Goal: Task Accomplishment & Management: Manage account settings

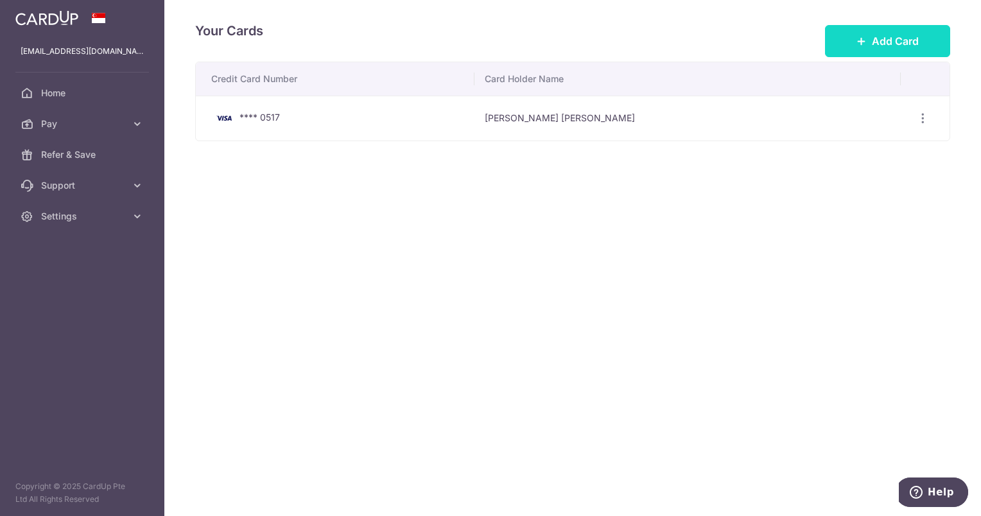
click at [899, 47] on span "Add Card" at bounding box center [895, 40] width 47 height 15
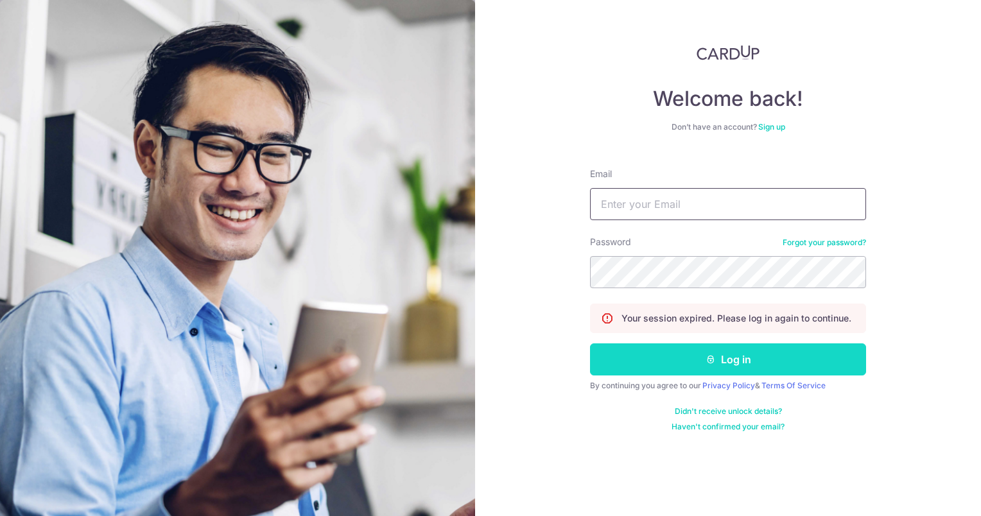
type input "[EMAIL_ADDRESS][DOMAIN_NAME]"
click at [676, 368] on button "Log in" at bounding box center [728, 359] width 276 height 32
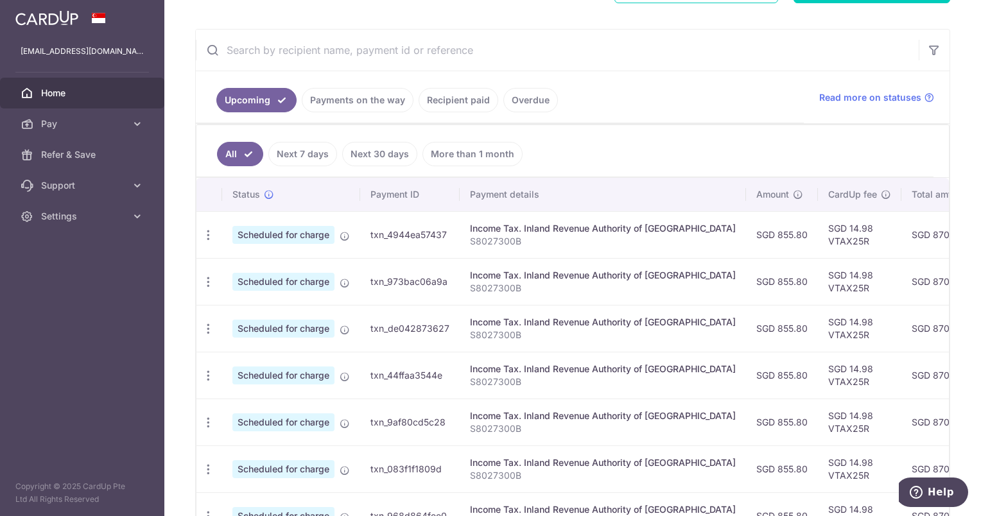
scroll to position [116, 0]
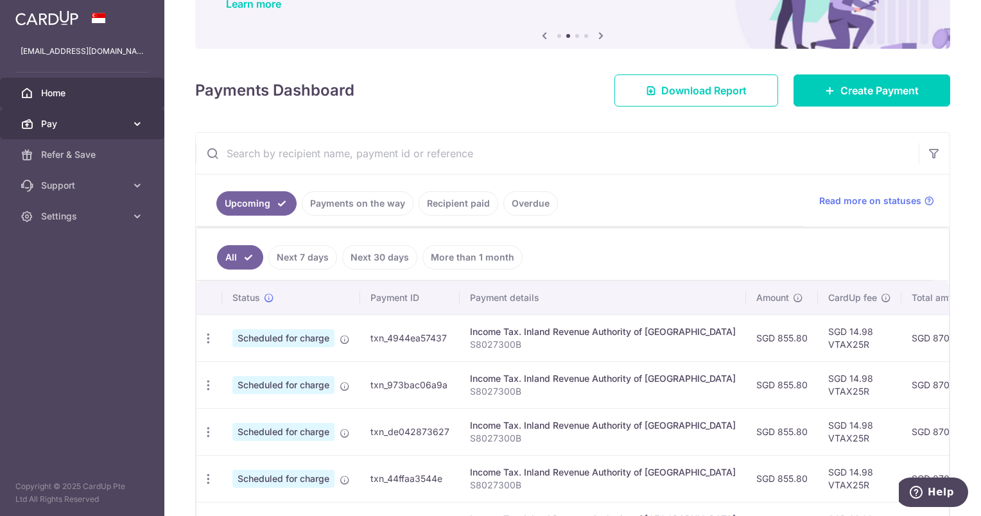
click at [108, 131] on link "Pay" at bounding box center [82, 123] width 164 height 31
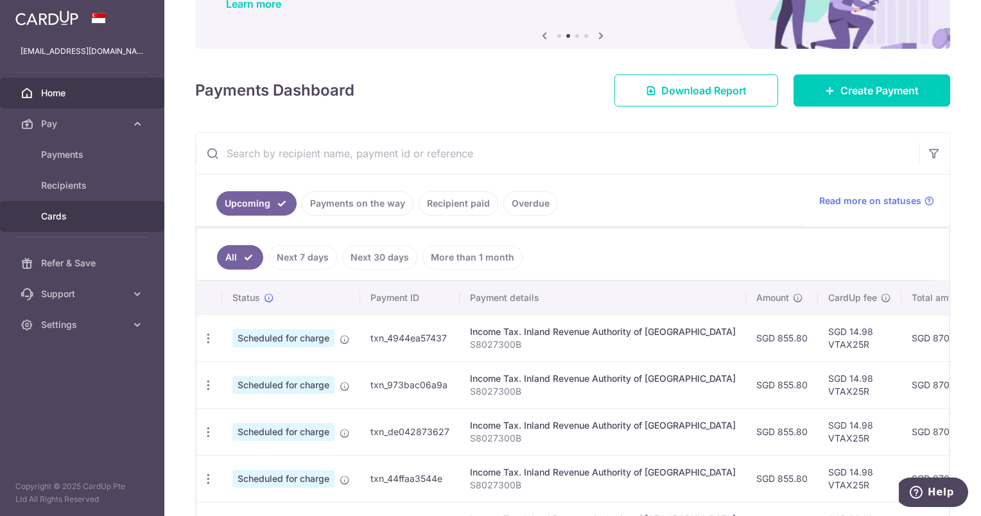
click at [111, 213] on span "Cards" at bounding box center [83, 216] width 85 height 13
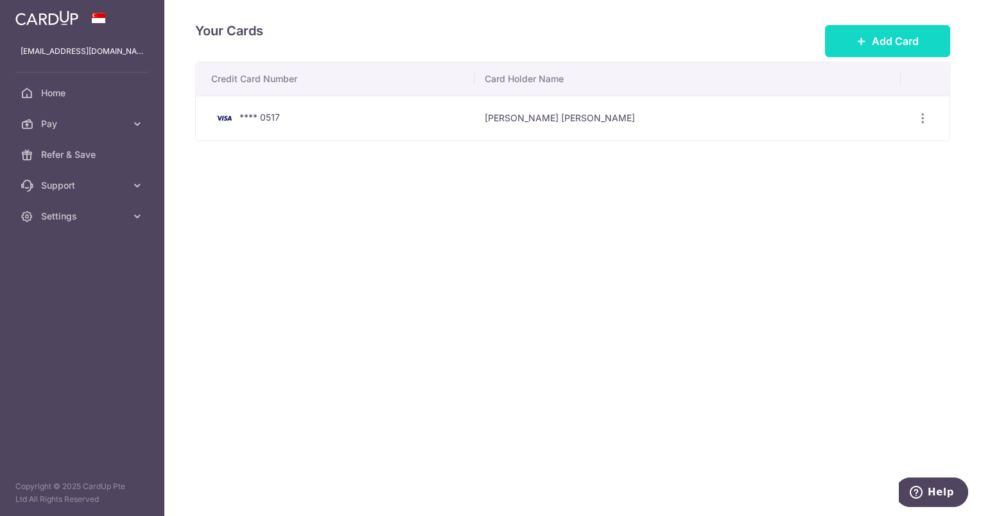
click at [842, 49] on button "Add Card" at bounding box center [887, 41] width 125 height 32
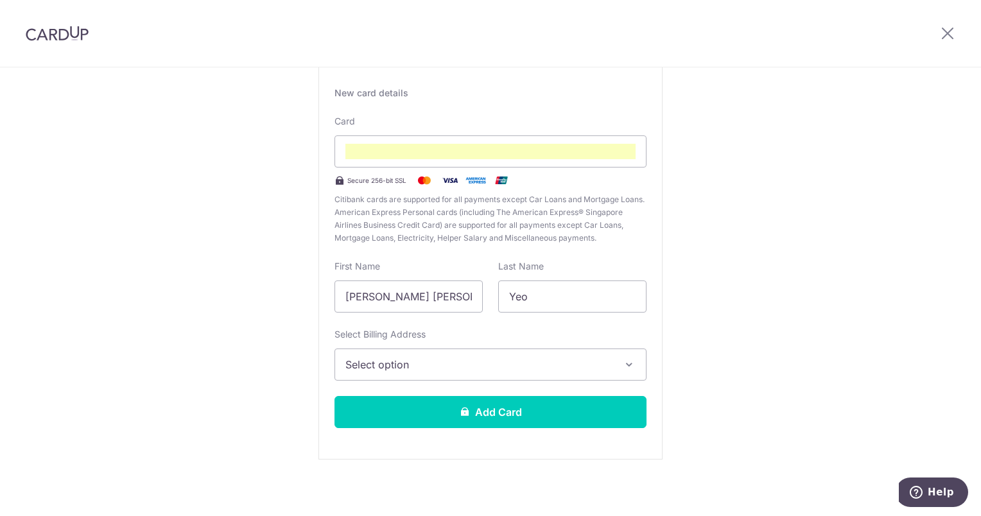
scroll to position [90, 0]
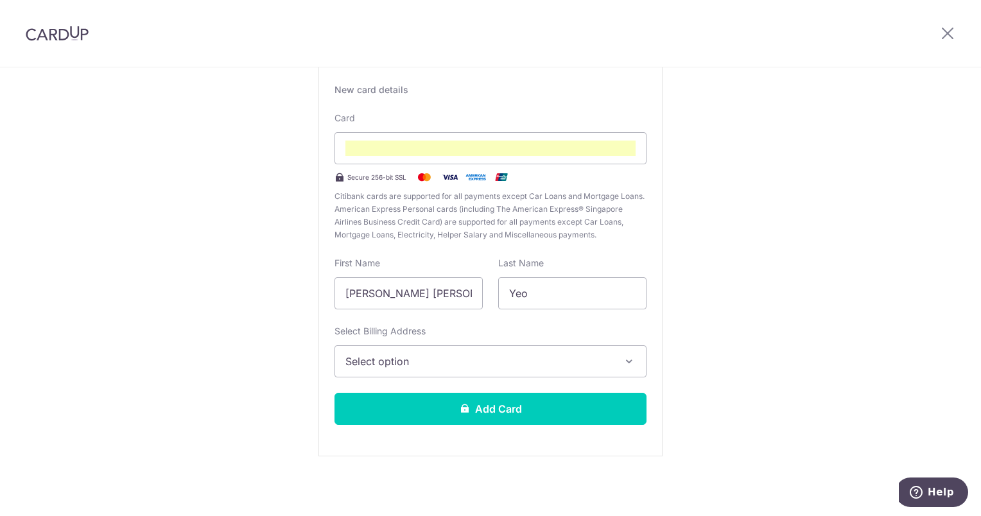
click at [451, 368] on span "Select option" at bounding box center [478, 361] width 267 height 15
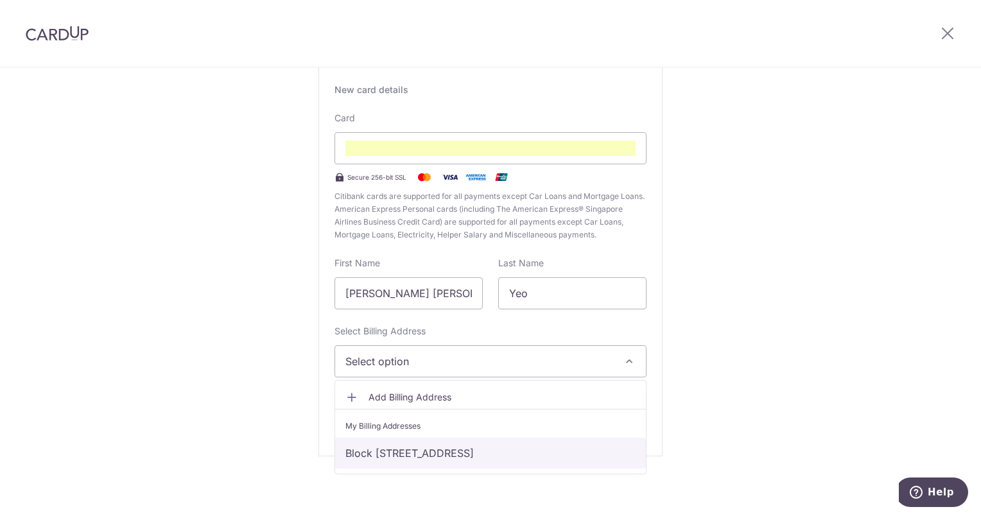
click at [445, 454] on link "Block 272 Pasir Ris St 21, #08-488, Singapore, Singapore-510272" at bounding box center [490, 453] width 311 height 31
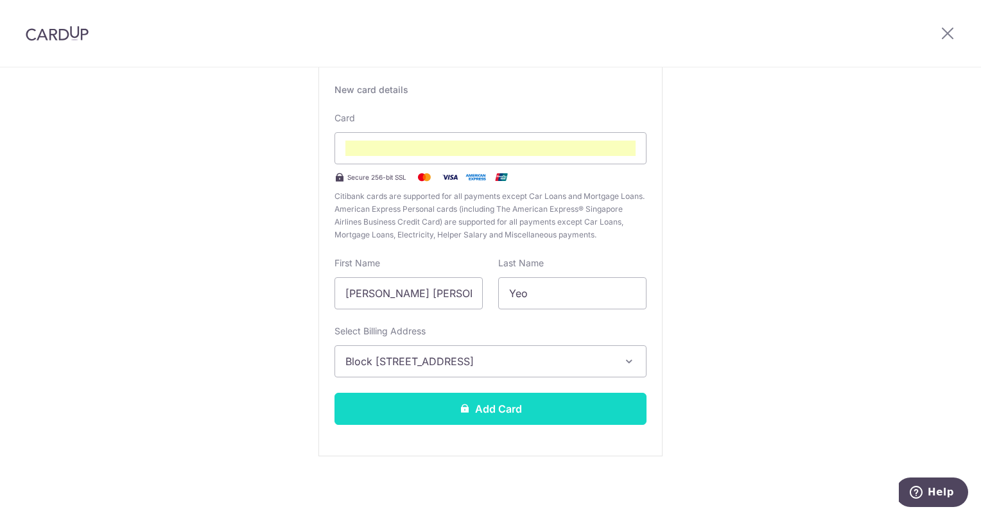
click at [467, 413] on button "Add Card" at bounding box center [490, 409] width 312 height 32
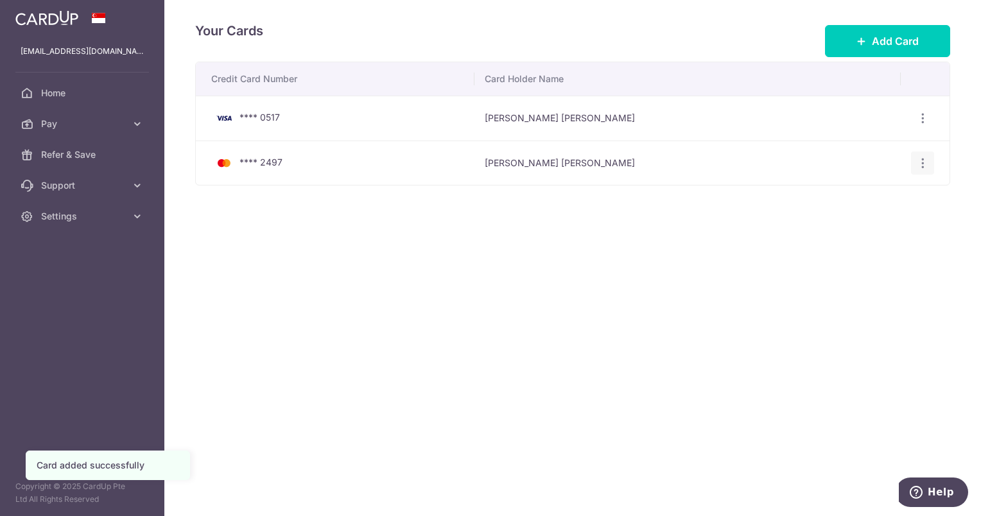
click at [919, 167] on icon "button" at bounding box center [922, 163] width 13 height 13
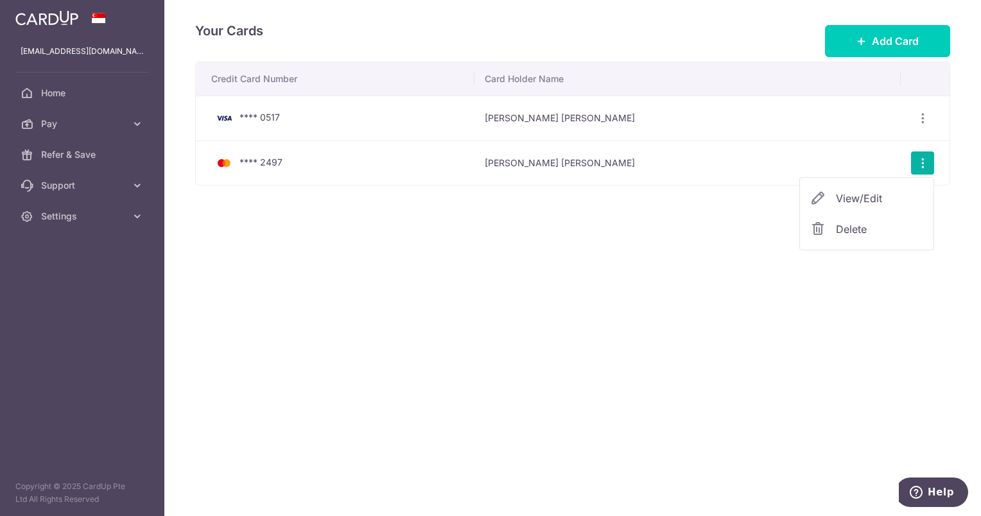
click at [908, 193] on span "View/Edit" at bounding box center [879, 198] width 87 height 15
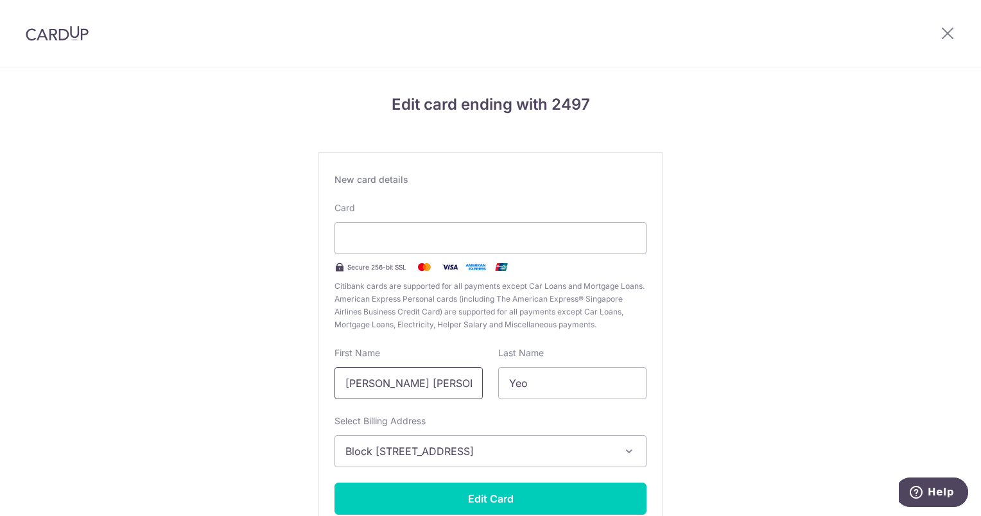
drag, startPoint x: 375, startPoint y: 383, endPoint x: 250, endPoint y: 384, distance: 124.5
click at [250, 384] on div "Edit card ending with 2497 New card details Card Secure 256-bit SSL Citibank ca…" at bounding box center [490, 336] width 981 height 539
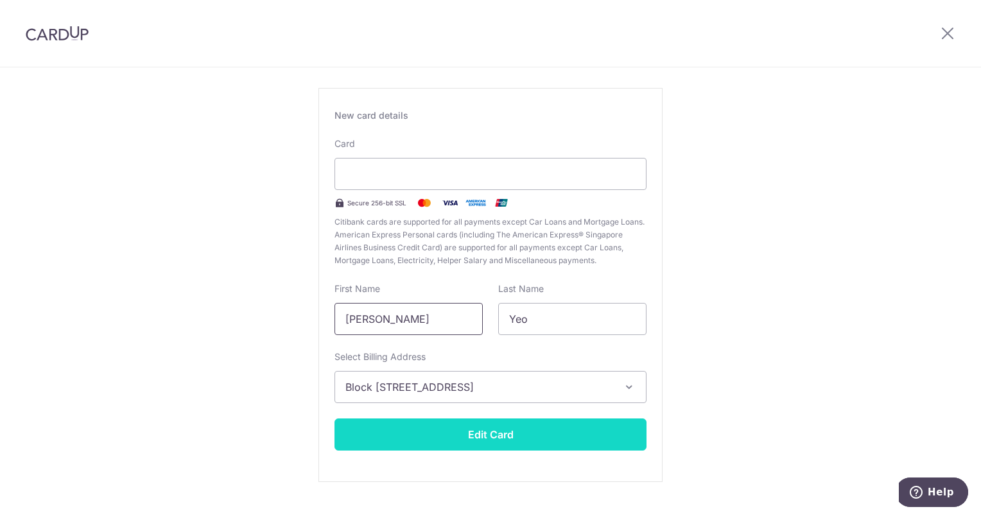
type input "Chin Cher"
click at [487, 431] on button "Edit Card" at bounding box center [490, 434] width 312 height 32
click at [521, 429] on button "Edit Card" at bounding box center [490, 434] width 312 height 32
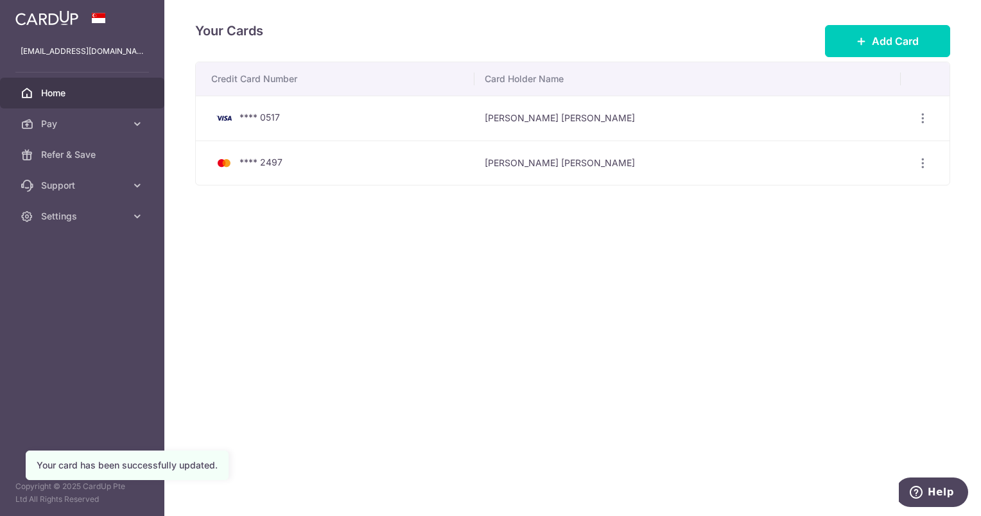
click at [121, 98] on span "Home" at bounding box center [83, 93] width 85 height 13
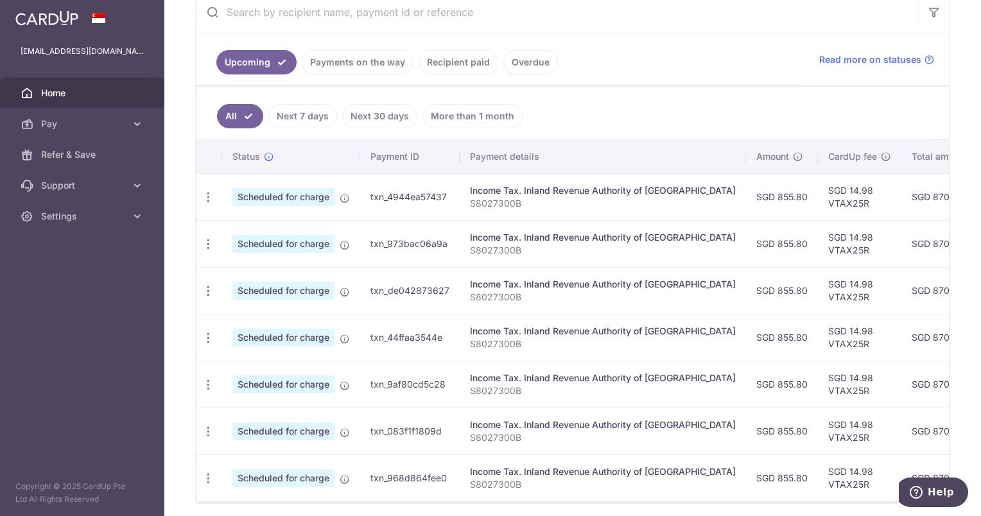
scroll to position [308, 0]
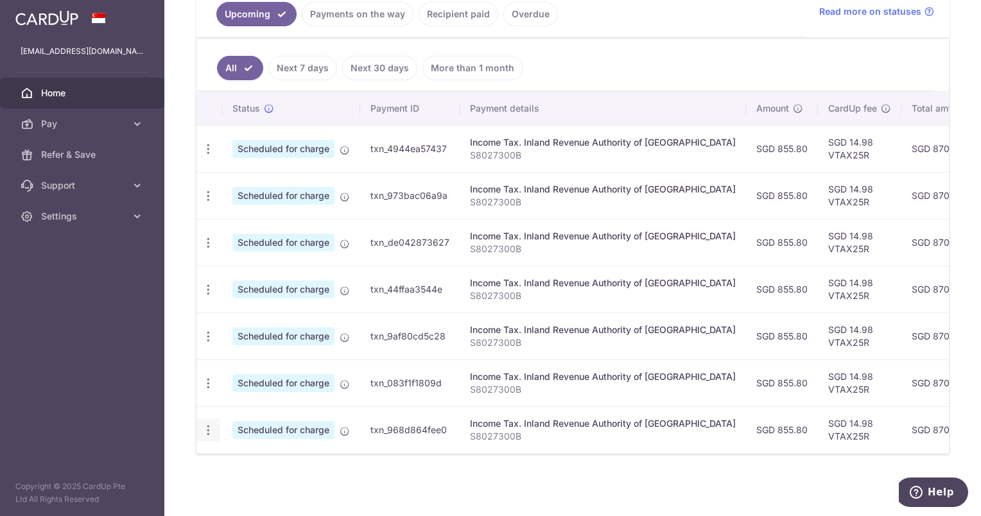
click at [212, 429] on icon "button" at bounding box center [208, 430] width 13 height 13
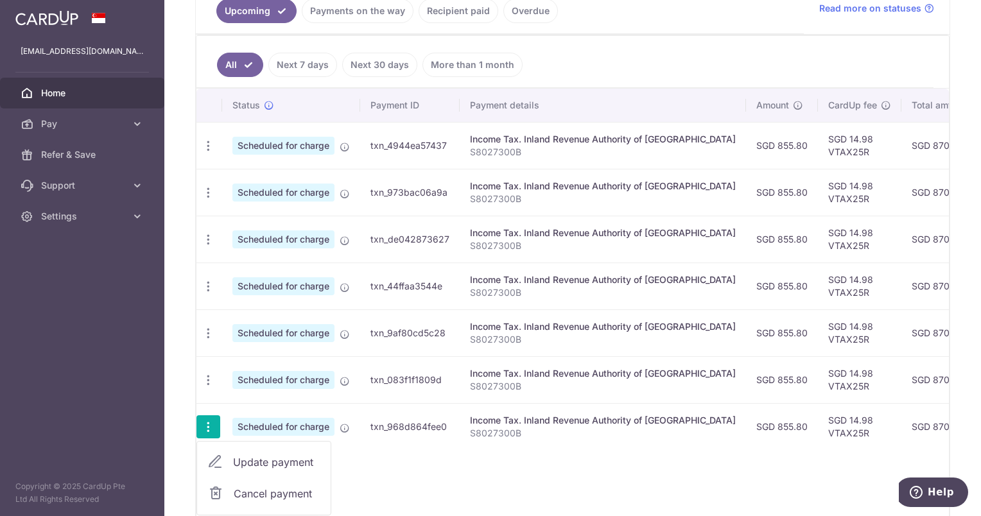
click at [251, 458] on span "Update payment" at bounding box center [276, 461] width 87 height 15
radio input "true"
type input "855.80"
type input "24/03/2026"
type input "S8027300B"
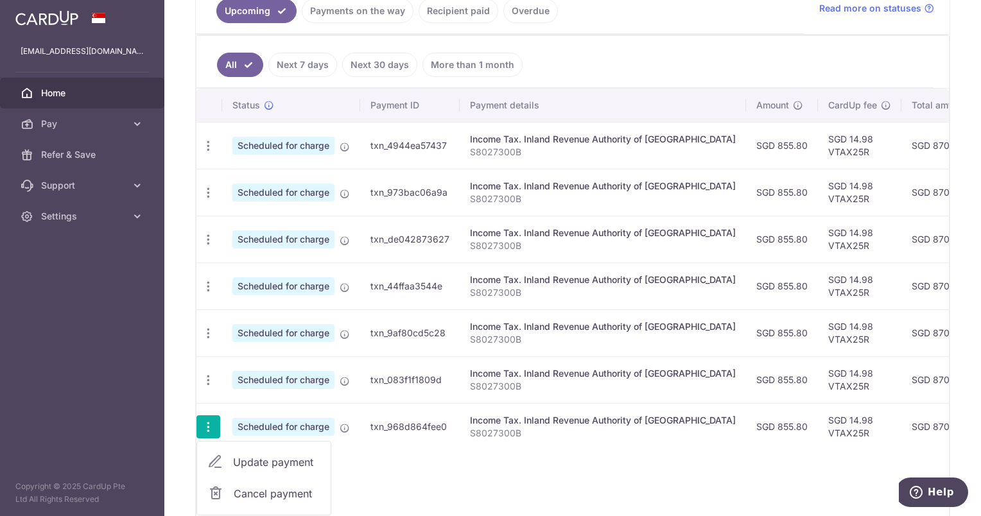
type input "VTAX25R"
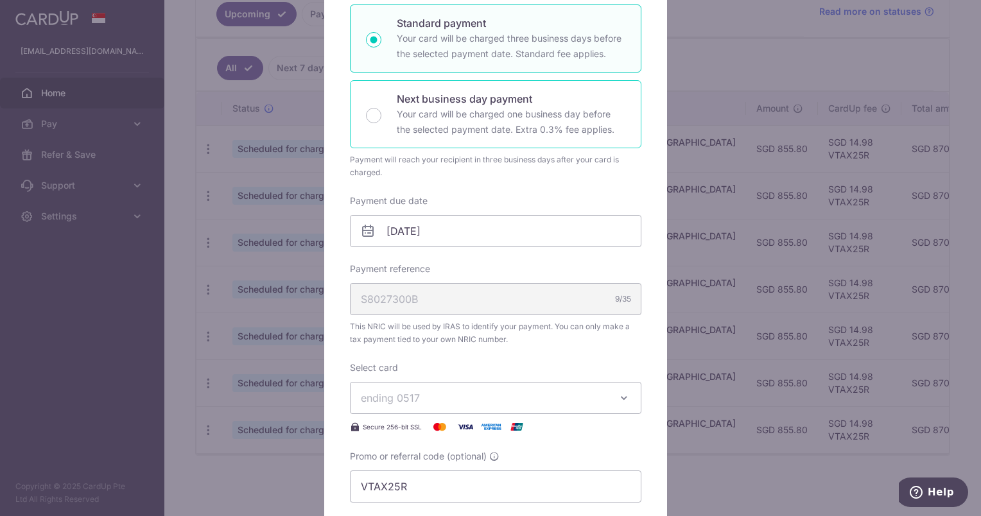
scroll to position [257, 0]
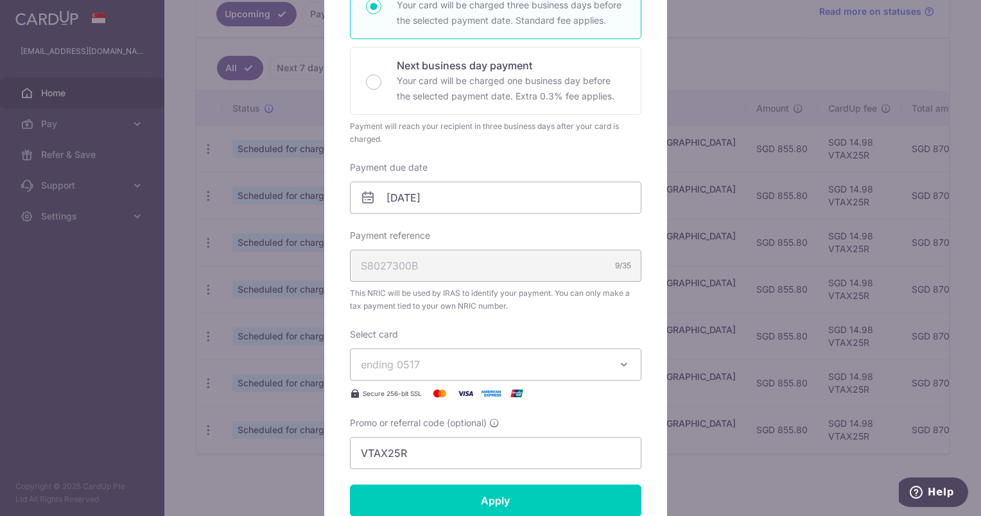
click at [449, 363] on span "ending 0517" at bounding box center [484, 364] width 246 height 15
click at [447, 452] on span "**** 2497" at bounding box center [496, 455] width 270 height 15
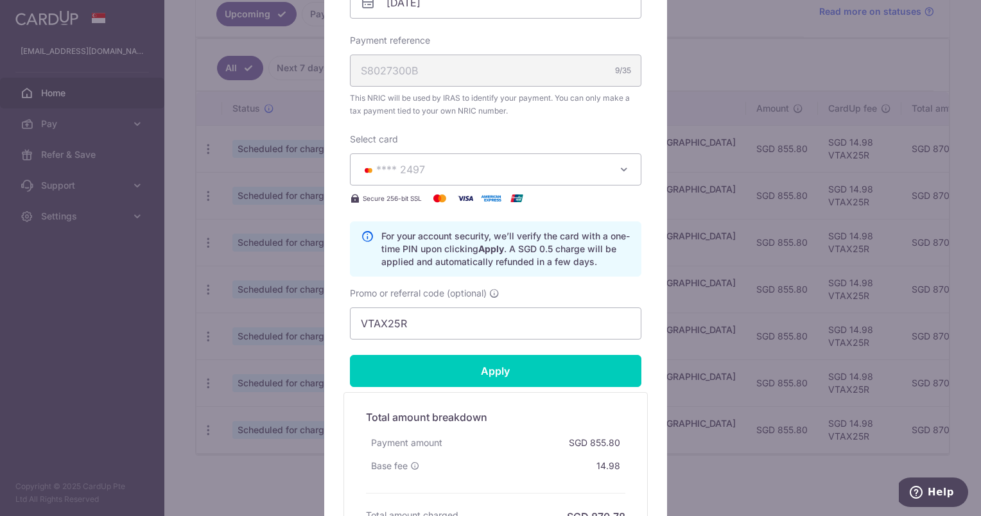
scroll to position [449, 0]
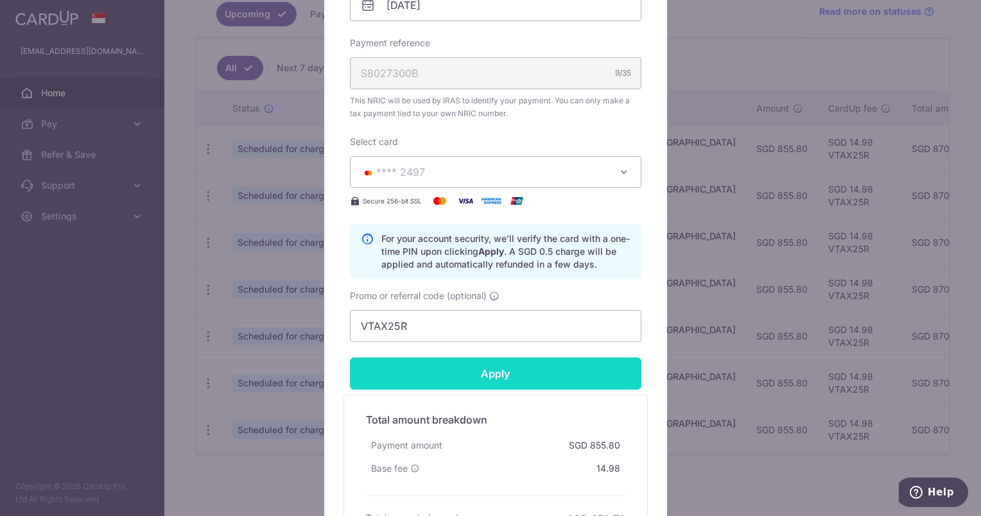
click at [487, 382] on input "Apply" at bounding box center [495, 374] width 291 height 32
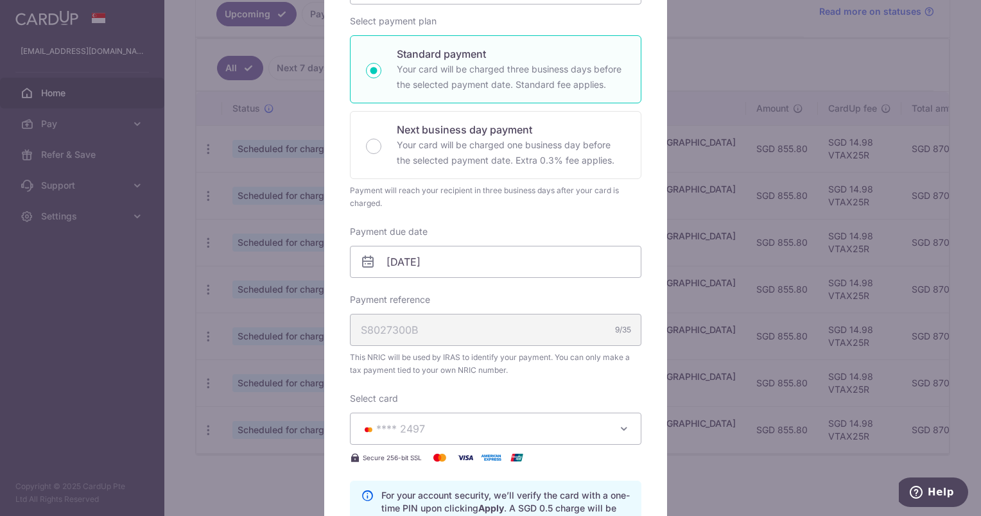
scroll to position [0, 0]
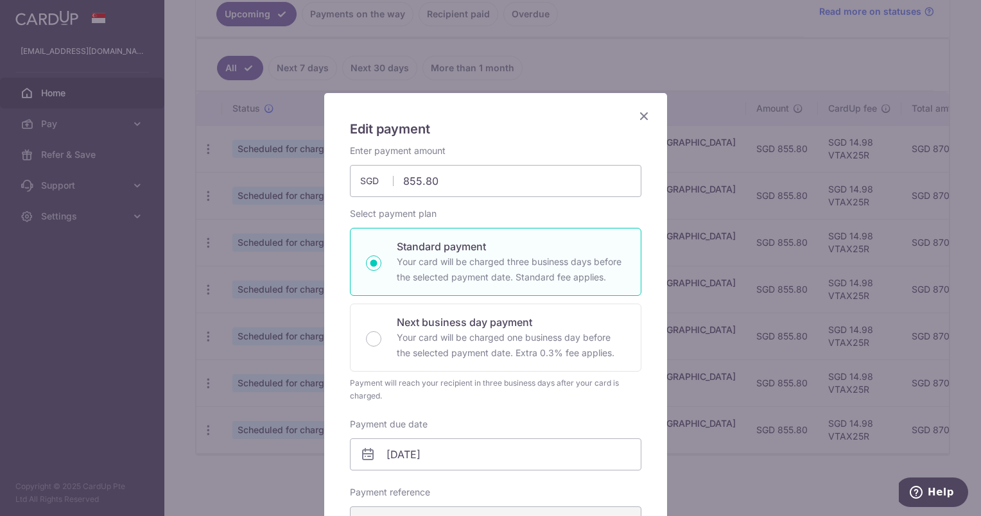
click at [639, 119] on icon "Close" at bounding box center [643, 116] width 15 height 16
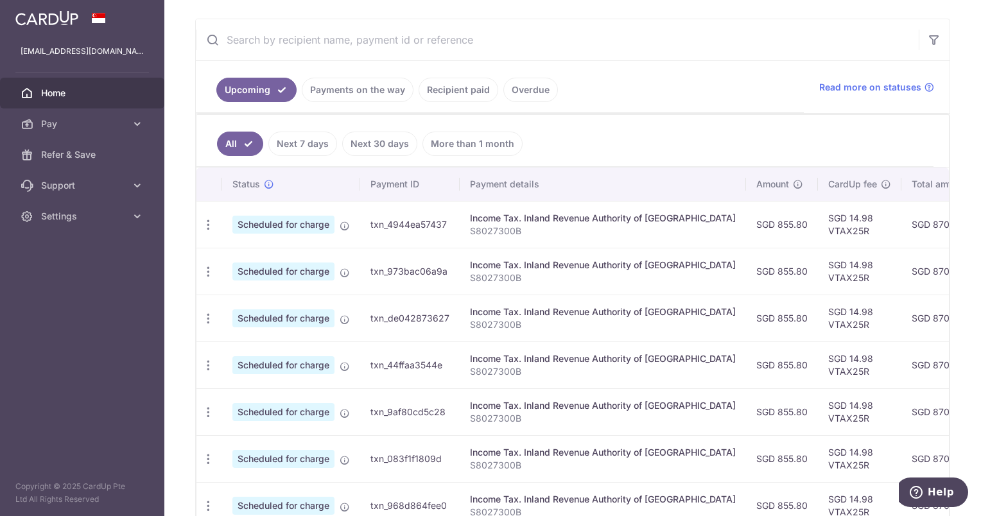
scroll to position [308, 0]
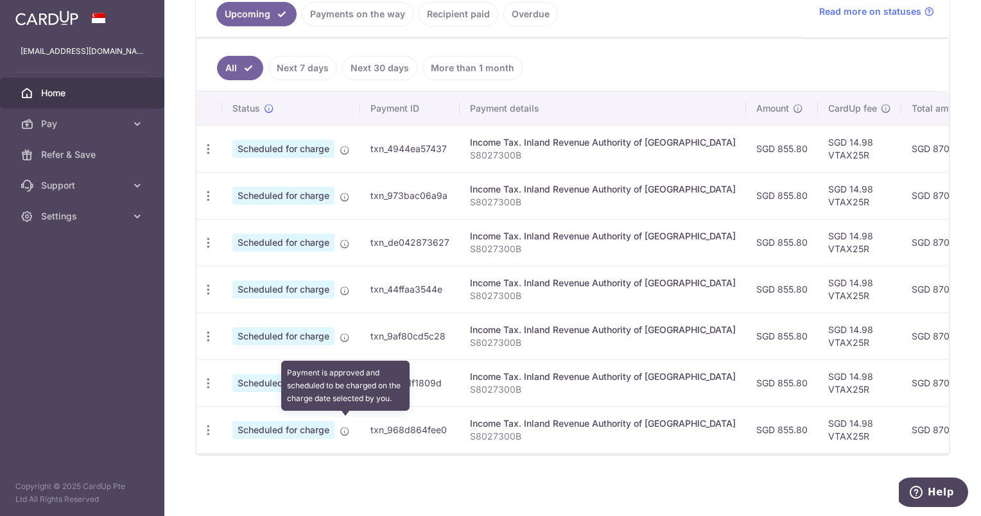
click at [344, 426] on icon at bounding box center [345, 431] width 10 height 10
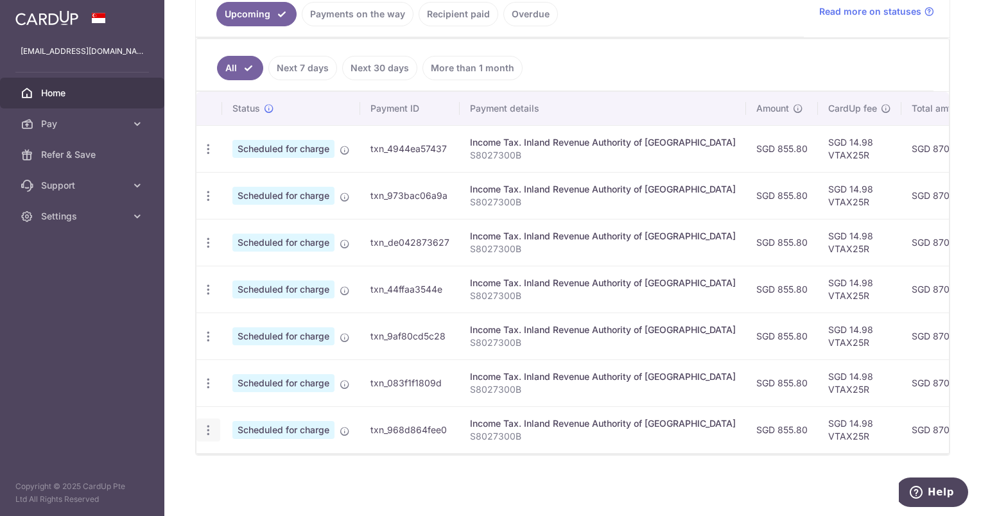
click at [207, 427] on icon "button" at bounding box center [208, 430] width 13 height 13
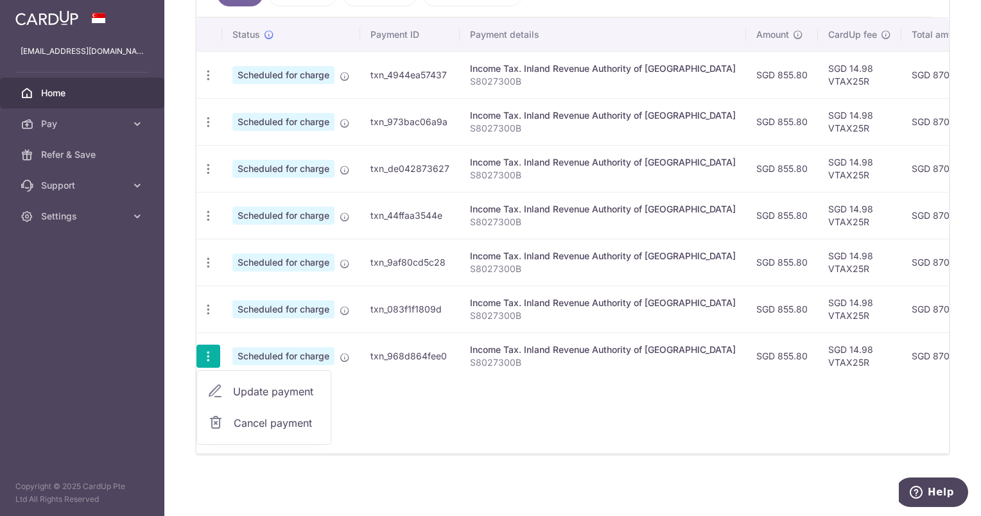
click at [650, 405] on div "Status Payment ID Payment details Amount CardUp fee Total amt. Charge date Due …" at bounding box center [572, 235] width 752 height 435
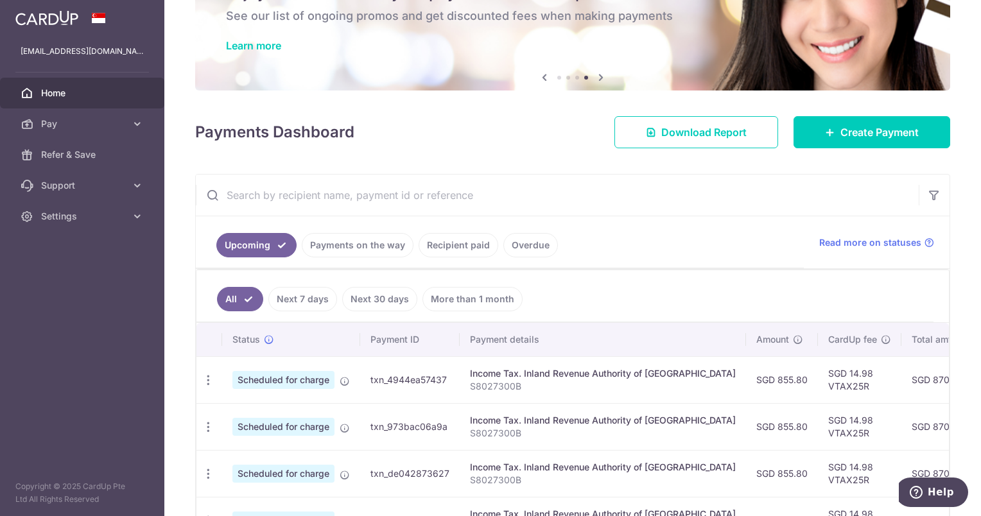
scroll to position [0, 0]
